Goal: Task Accomplishment & Management: Manage account settings

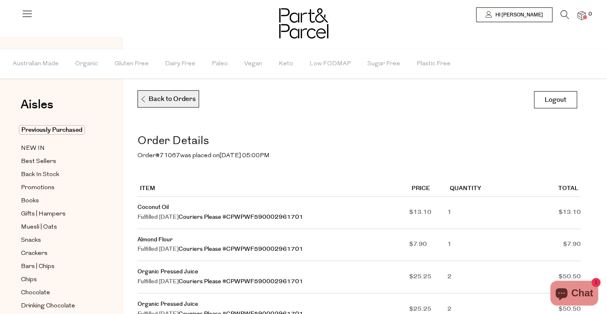
click at [181, 103] on p "Back to Orders" at bounding box center [168, 99] width 56 height 17
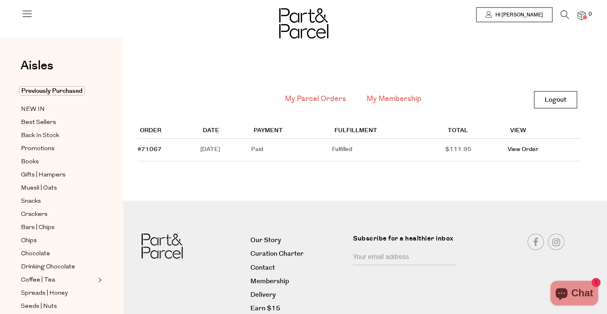
click at [377, 99] on link "My Membership" at bounding box center [394, 99] width 55 height 11
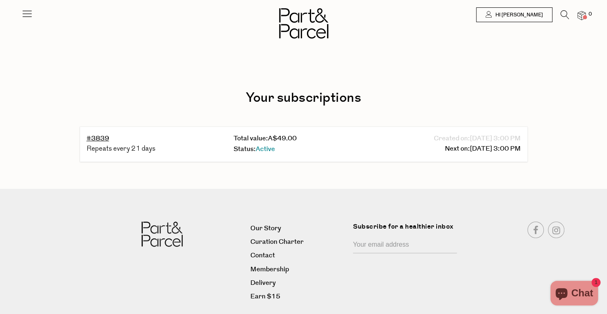
click at [332, 140] on div "Total value: A$49.00" at bounding box center [304, 138] width 140 height 11
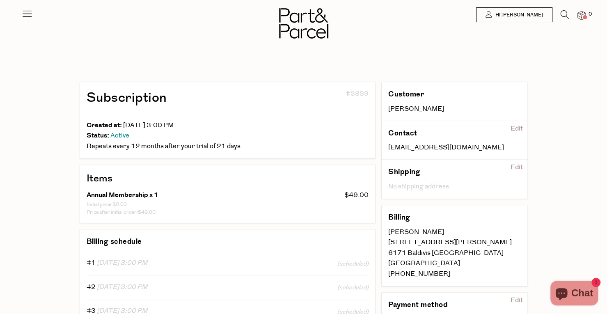
scroll to position [41, 0]
